Goal: Task Accomplishment & Management: Manage account settings

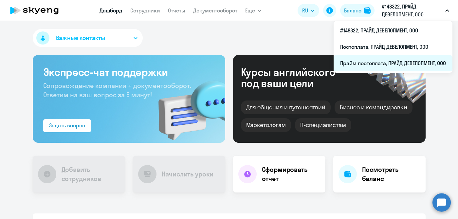
click at [409, 62] on li "Прайм постоплата, ПРАЙД ДЕВЕЛОПМЕНТ, ООО" at bounding box center [393, 63] width 119 height 16
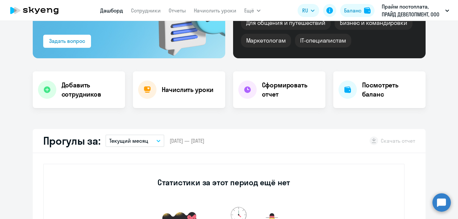
select select "30"
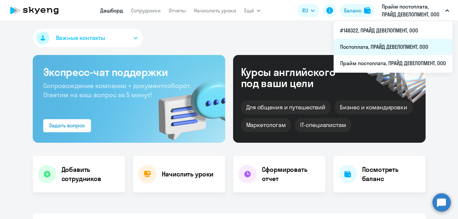
click at [400, 46] on li "Постоплата, ПРАЙД ДЕВЕЛОПМЕНТ, ООО" at bounding box center [393, 47] width 119 height 16
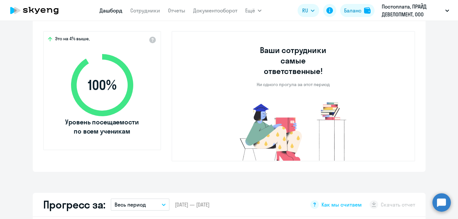
select select "30"
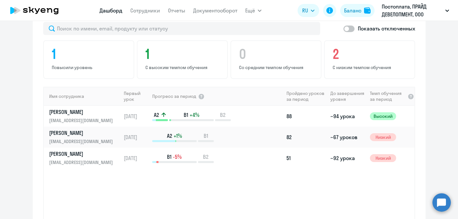
scroll to position [414, 0]
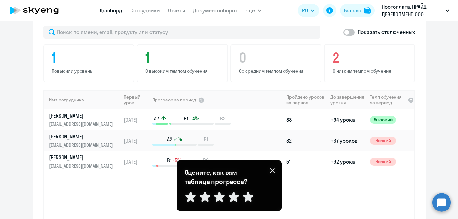
click at [106, 184] on div "Имя сотрудника Первый урок Прогресс за период Пройдено уроков за период До заве…" at bounding box center [229, 158] width 371 height 137
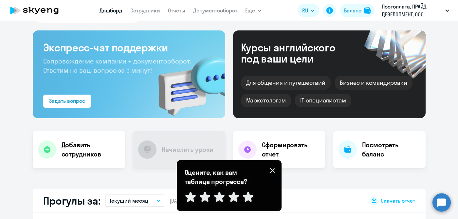
scroll to position [36, 0]
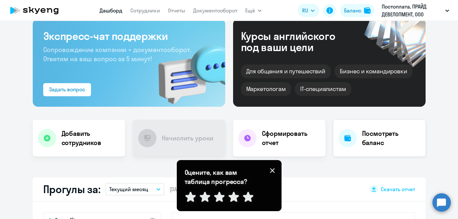
click at [387, 141] on h4 "Посмотреть баланс" at bounding box center [391, 138] width 58 height 18
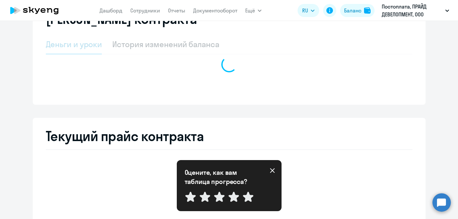
select select "english_adult_not_native_speaker"
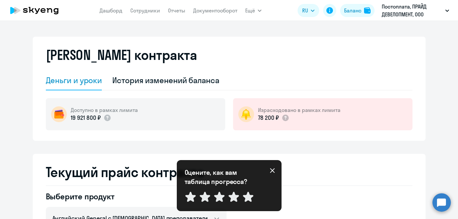
click at [272, 170] on icon at bounding box center [272, 170] width 5 height 5
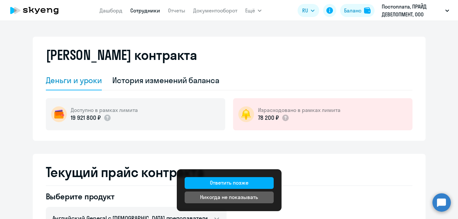
click at [149, 12] on link "Сотрудники" at bounding box center [145, 10] width 30 height 7
select select "30"
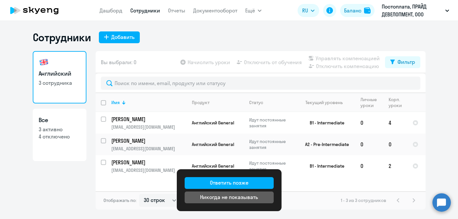
click at [230, 196] on div "Никогда не показывать" at bounding box center [229, 197] width 58 height 8
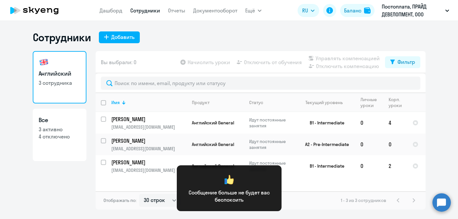
click at [61, 187] on div "Английский 3 сотрудника Все 3 активно 4 отключено" at bounding box center [60, 130] width 54 height 159
click at [437, 143] on ng-component "Сотрудники Добавить Английский 3 сотрудника Все 3 активно 4 отключено Вы выбрал…" at bounding box center [229, 120] width 458 height 179
click at [256, 29] on div "Сотрудники Добавить Английский 3 сотрудника Все 3 активно 4 отключено Вы выбрал…" at bounding box center [229, 120] width 458 height 198
drag, startPoint x: 35, startPoint y: 205, endPoint x: 114, endPoint y: 204, distance: 79.3
click at [36, 205] on div "Английский 3 сотрудника Все 3 активно 4 отключено" at bounding box center [60, 130] width 54 height 159
